Goal: Information Seeking & Learning: Check status

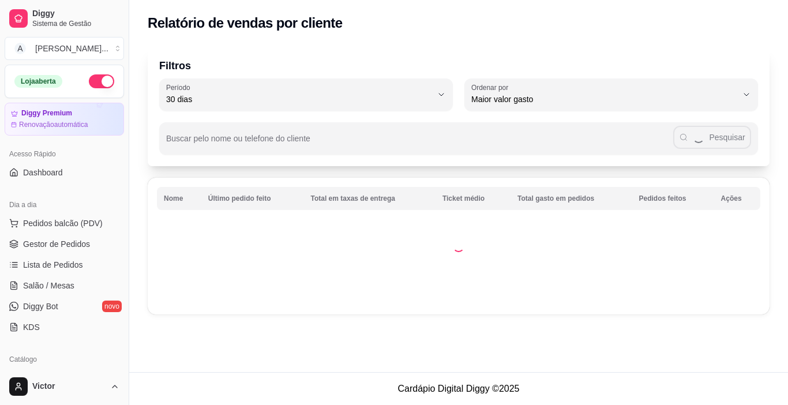
select select "30"
select select "HIGHEST_TOTAL_SPENT_WITH_ORDERS"
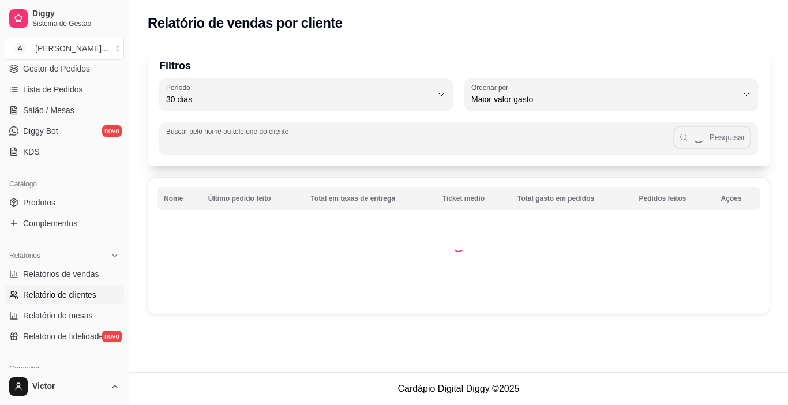
click at [307, 142] on input "Buscar pelo nome ou telefone do cliente" at bounding box center [419, 143] width 507 height 12
type input "11977722921"
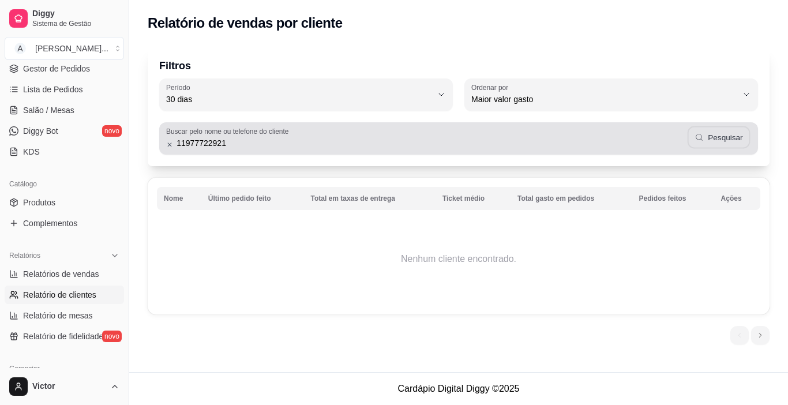
click at [709, 143] on button "Pesquisar" at bounding box center [719, 137] width 62 height 23
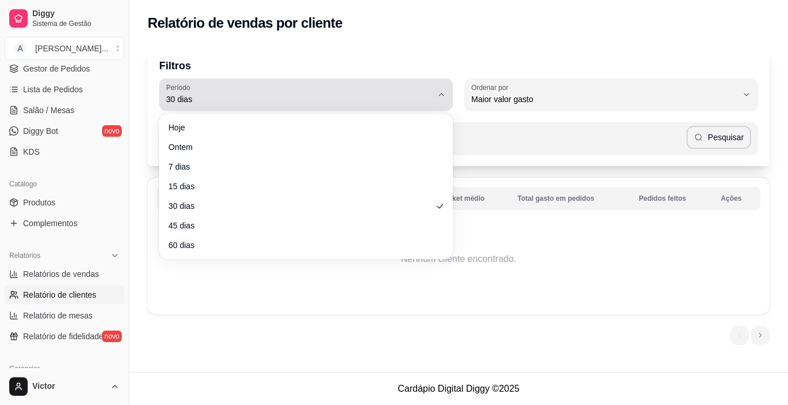
click at [441, 100] on button "Período 30 dias" at bounding box center [306, 94] width 294 height 32
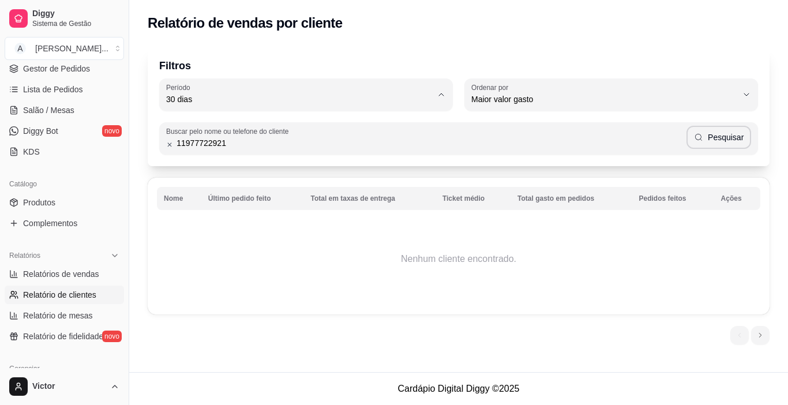
click at [312, 249] on li "60 dias" at bounding box center [306, 240] width 273 height 18
type input "60"
select select "60"
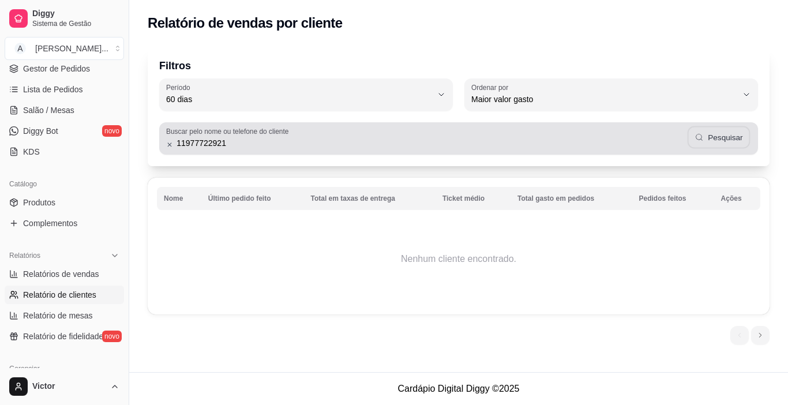
click at [715, 135] on button "Pesquisar" at bounding box center [719, 137] width 62 height 23
click at [185, 144] on input "11977722921" at bounding box center [430, 143] width 514 height 12
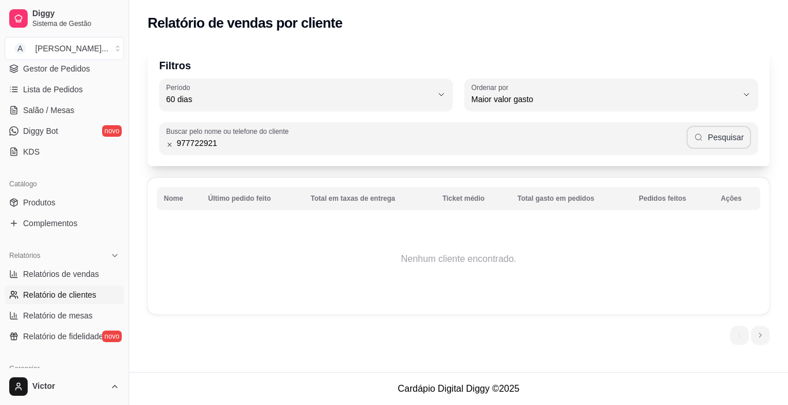
type input "977722921"
click at [701, 140] on icon "button" at bounding box center [698, 137] width 9 height 9
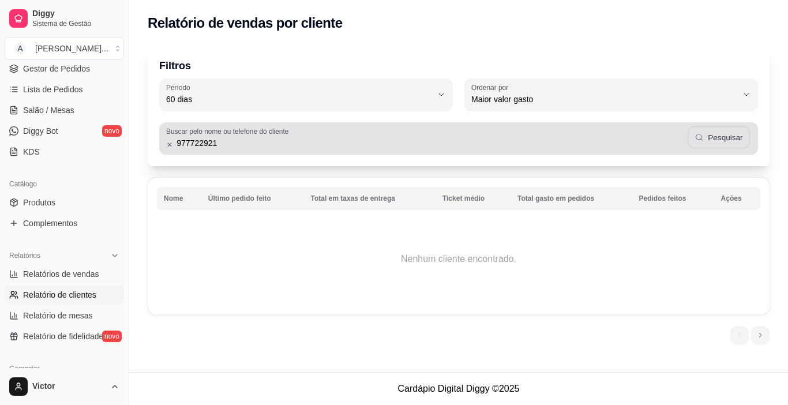
click at [701, 140] on icon "button" at bounding box center [699, 137] width 9 height 9
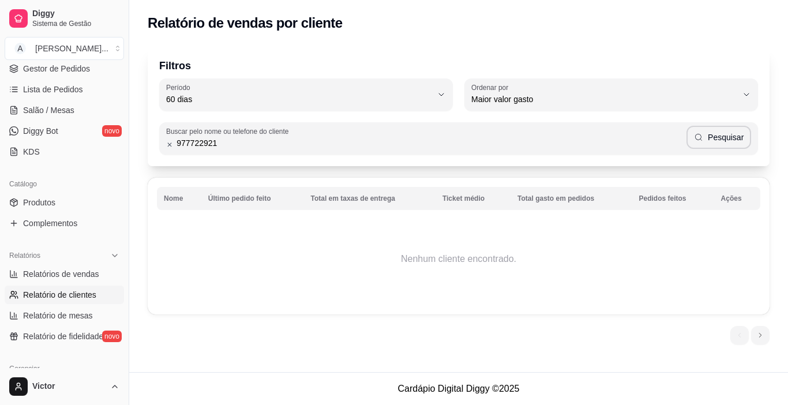
drag, startPoint x: 279, startPoint y: 150, endPoint x: 139, endPoint y: 151, distance: 139.7
click at [139, 151] on div "Filtros 60 Período Hoje Ontem 7 dias 15 dias 30 dias 45 dias 60 dias Período 60…" at bounding box center [458, 198] width 659 height 319
drag, startPoint x: 220, startPoint y: 140, endPoint x: 157, endPoint y: 144, distance: 63.0
click at [157, 144] on div "Filtros 60 Período Hoje Ontem 7 dias 15 dias 30 dias 45 dias 60 dias Período 60…" at bounding box center [459, 106] width 622 height 120
type input "[PERSON_NAME]"
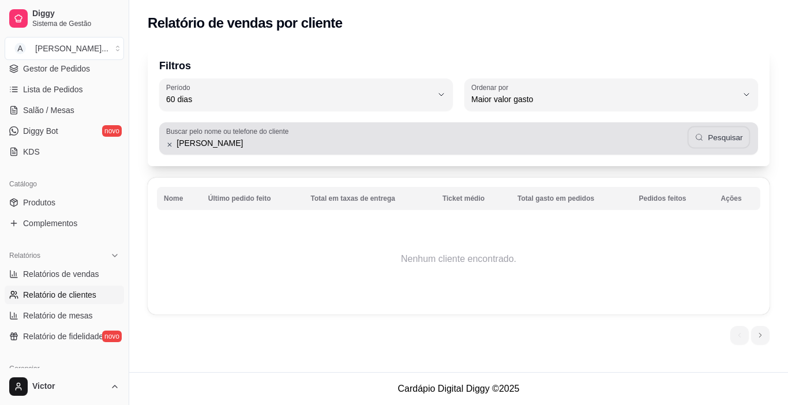
click at [734, 134] on button "Pesquisar" at bounding box center [719, 137] width 62 height 23
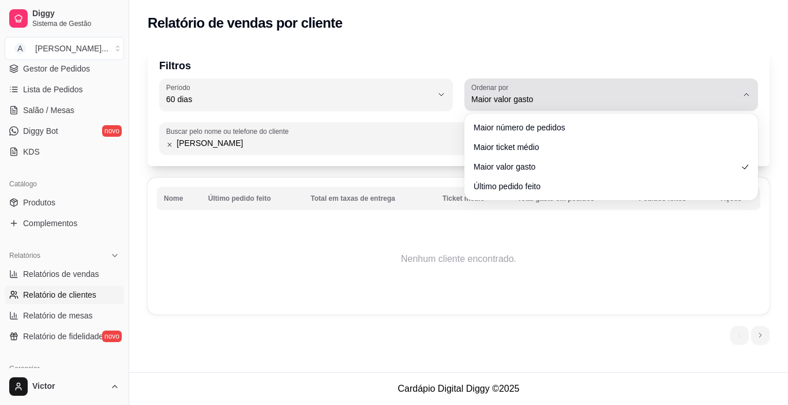
click at [610, 91] on div "Maior valor gasto" at bounding box center [605, 94] width 266 height 23
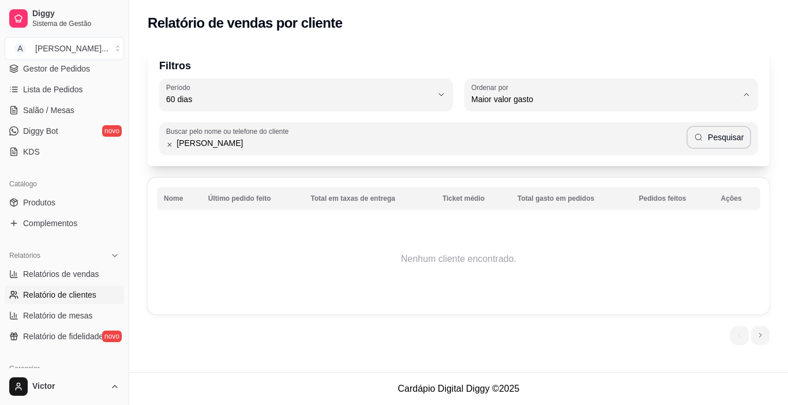
click at [584, 132] on span "Maior número de pedidos" at bounding box center [606, 126] width 253 height 11
type input "HIGHEST_ORDER_COUNT"
select select "HIGHEST_ORDER_COUNT"
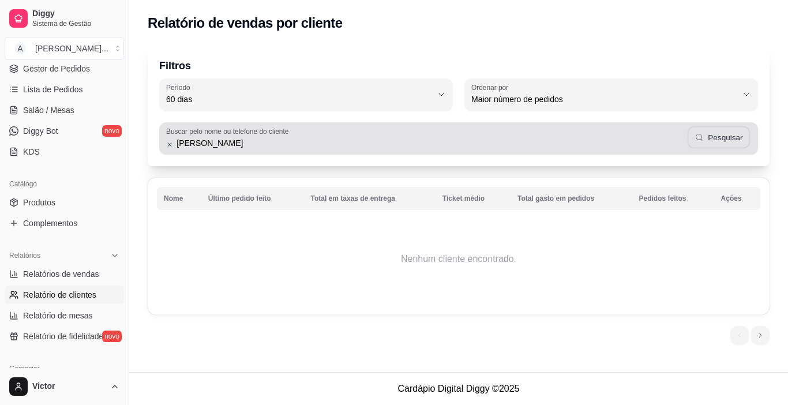
click at [713, 138] on button "Pesquisar" at bounding box center [719, 137] width 62 height 23
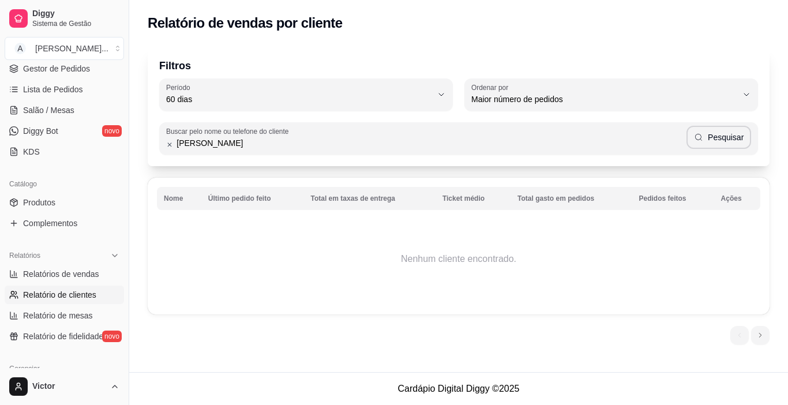
drag, startPoint x: 125, startPoint y: 196, endPoint x: 124, endPoint y: 96, distance: 100.4
click at [124, 96] on div "Diggy Sistema de Gestão A ALEIXO SUSHI ... Loja aberta Diggy Premium Renovação …" at bounding box center [64, 202] width 129 height 405
drag, startPoint x: 124, startPoint y: 180, endPoint x: 199, endPoint y: 164, distance: 76.1
click at [199, 164] on div "Diggy Sistema de Gestão A ALEIXO SUSHI ... Loja aberta Diggy Premium Renovação …" at bounding box center [394, 202] width 788 height 405
drag, startPoint x: 128, startPoint y: 165, endPoint x: 133, endPoint y: 67, distance: 98.3
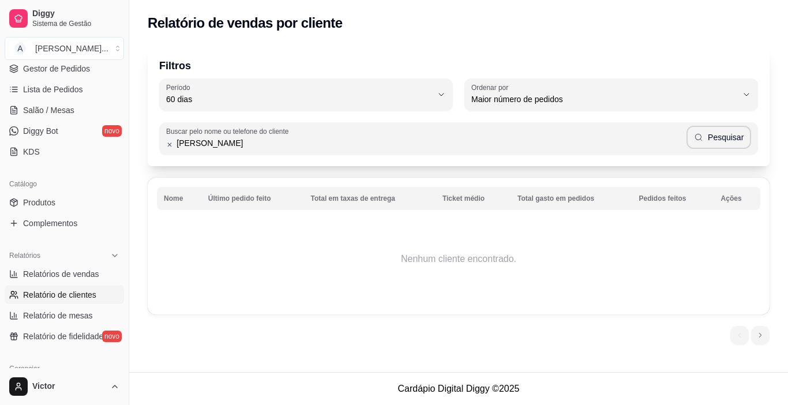
click at [133, 67] on div "Diggy Sistema de Gestão A ALEIXO SUSHI ... Loja aberta Diggy Premium Renovação …" at bounding box center [394, 202] width 788 height 405
